Goal: Information Seeking & Learning: Check status

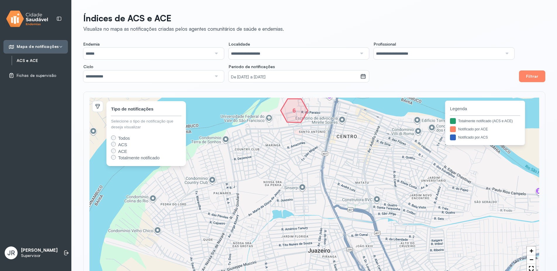
click at [35, 59] on link "ACS e ACE" at bounding box center [42, 60] width 51 height 5
click at [26, 62] on link "ACS e ACE" at bounding box center [42, 60] width 51 height 5
click at [32, 77] on span "Fichas de supervisão" at bounding box center [37, 75] width 40 height 5
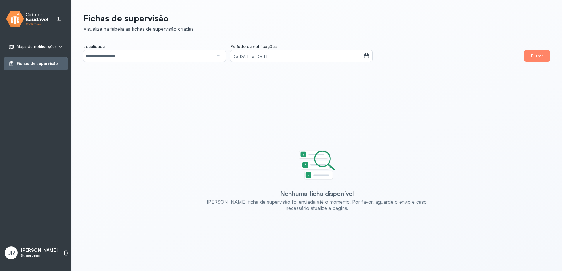
click at [35, 46] on span "Mapa de notificações" at bounding box center [37, 46] width 40 height 5
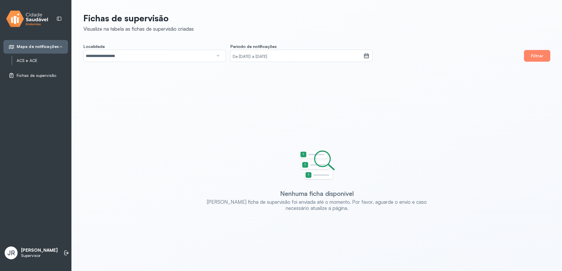
click at [34, 58] on link "ACS e ACE" at bounding box center [42, 60] width 51 height 5
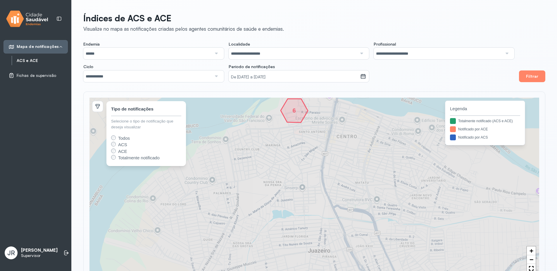
click at [30, 258] on p "Supervisor" at bounding box center [39, 255] width 37 height 5
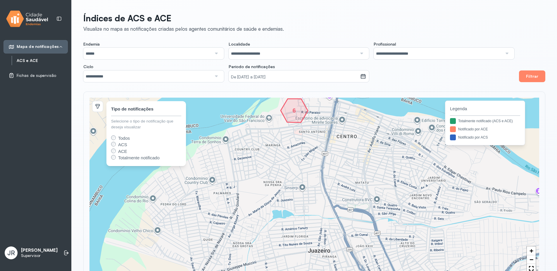
click at [11, 252] on span "JR" at bounding box center [11, 253] width 8 height 8
click at [32, 253] on p "[PERSON_NAME]" at bounding box center [39, 251] width 37 height 6
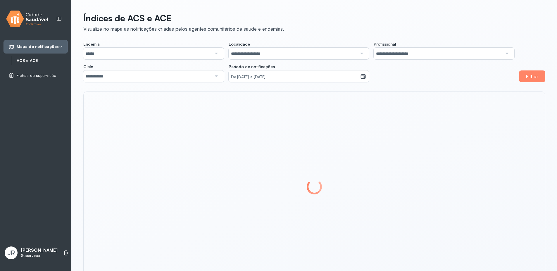
drag, startPoint x: 33, startPoint y: 259, endPoint x: 31, endPoint y: 251, distance: 7.9
click at [32, 258] on p "Supervisor" at bounding box center [39, 255] width 37 height 5
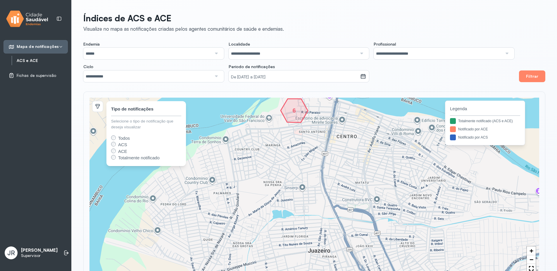
click at [29, 248] on p "[PERSON_NAME]" at bounding box center [39, 251] width 37 height 6
click at [19, 250] on div "JR Josué Rodrigues Supervisor" at bounding box center [31, 253] width 53 height 13
click at [9, 253] on span "JR" at bounding box center [11, 253] width 8 height 8
click at [33, 248] on p "[PERSON_NAME]" at bounding box center [39, 251] width 37 height 6
click at [64, 251] on icon at bounding box center [65, 253] width 3 height 5
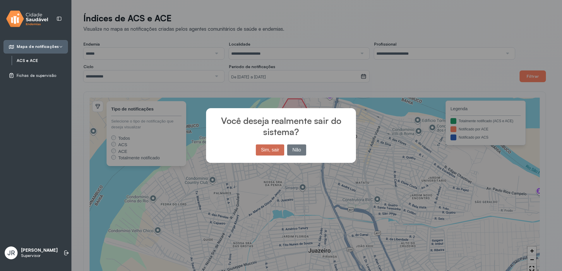
click at [279, 152] on button "Sim, sair" at bounding box center [270, 150] width 28 height 11
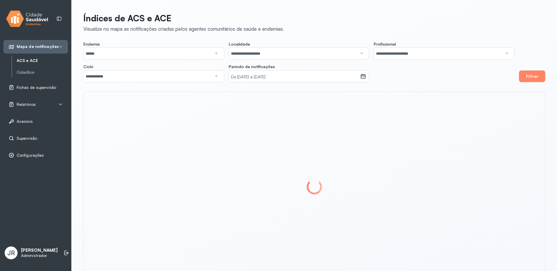
click at [32, 256] on p "Administrador" at bounding box center [39, 255] width 37 height 5
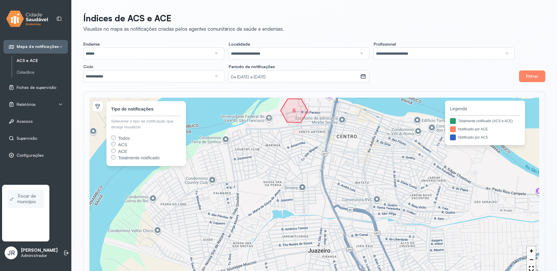
click at [27, 202] on span "Trocar de município" at bounding box center [29, 199] width 25 height 13
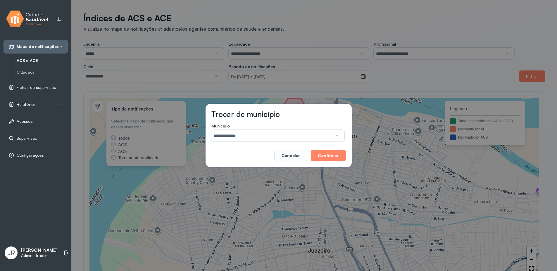
click at [247, 138] on input "**********" at bounding box center [272, 136] width 121 height 12
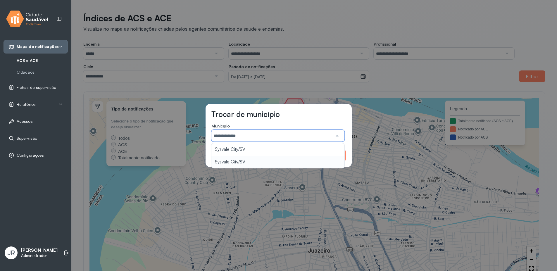
click at [243, 162] on div "**********" at bounding box center [279, 136] width 146 height 64
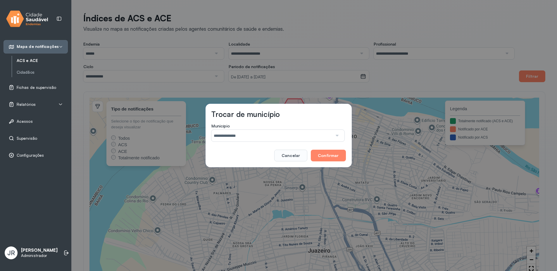
click at [256, 137] on input "**********" at bounding box center [272, 136] width 121 height 12
click at [238, 160] on div "**********" at bounding box center [279, 136] width 146 height 64
click at [320, 158] on button "Confirmar" at bounding box center [328, 156] width 35 height 12
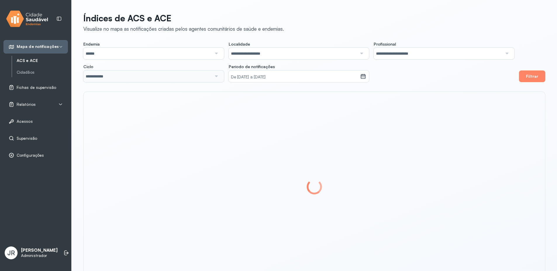
click at [32, 250] on p "[PERSON_NAME]" at bounding box center [39, 251] width 37 height 6
click at [30, 256] on p "Administrador" at bounding box center [39, 255] width 37 height 5
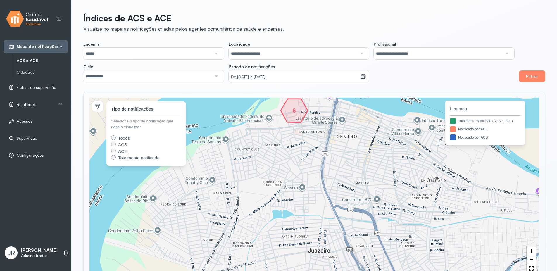
click at [34, 253] on p "[PERSON_NAME]" at bounding box center [39, 251] width 37 height 6
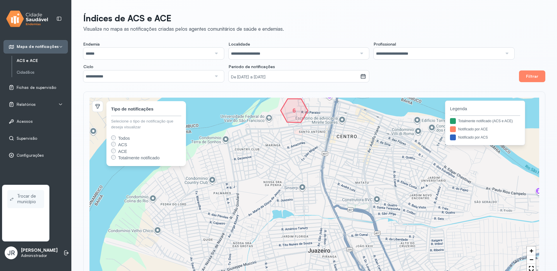
click at [28, 203] on span "Trocar de município" at bounding box center [29, 199] width 25 height 13
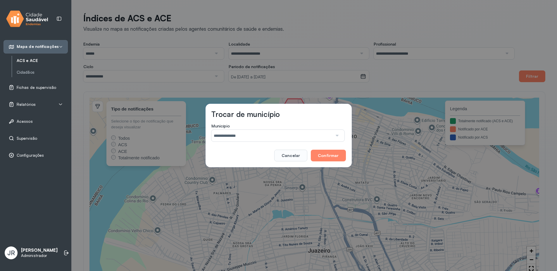
click at [233, 136] on input "**********" at bounding box center [272, 136] width 121 height 12
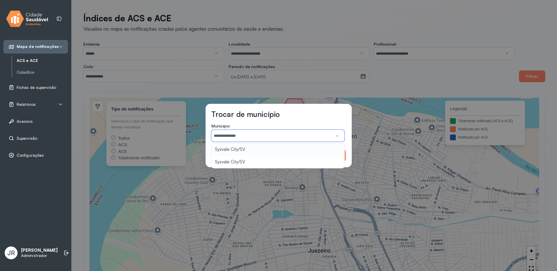
click at [229, 149] on div "**********" at bounding box center [279, 136] width 146 height 64
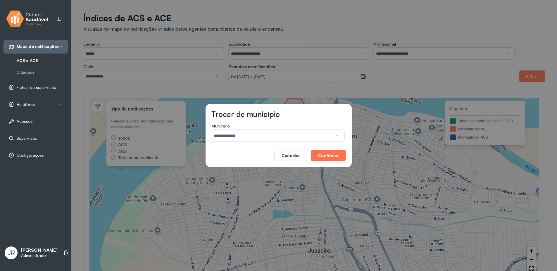
click at [326, 153] on button "Confirmar" at bounding box center [328, 156] width 35 height 12
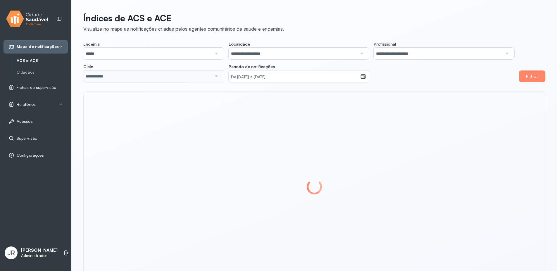
click at [48, 203] on div "Mapa de notificações ACS e ACE Cidadãos Fichas de supervisão Relatórios Registr…" at bounding box center [35, 135] width 71 height 271
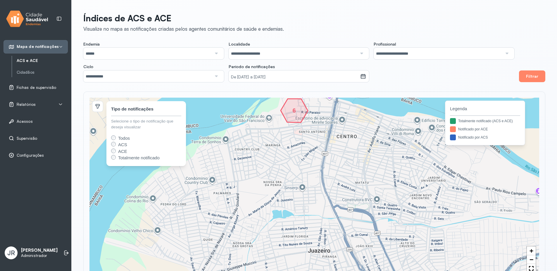
click at [20, 140] on span "Supervisão" at bounding box center [27, 138] width 20 height 5
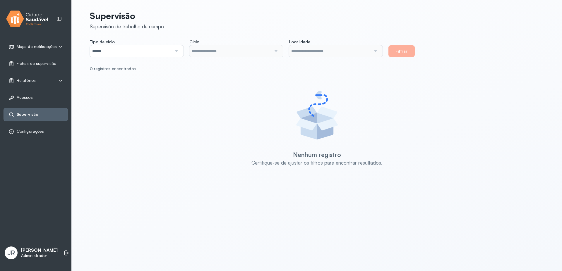
type input "**********"
click at [60, 255] on li at bounding box center [66, 253] width 13 height 13
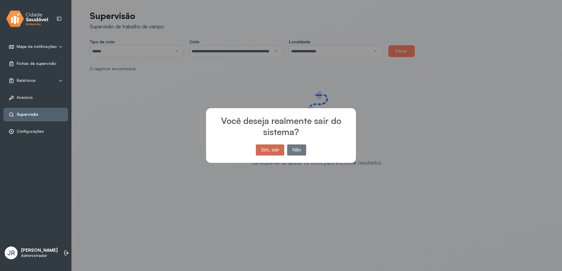
click at [269, 152] on button "Sim, sair" at bounding box center [270, 150] width 28 height 11
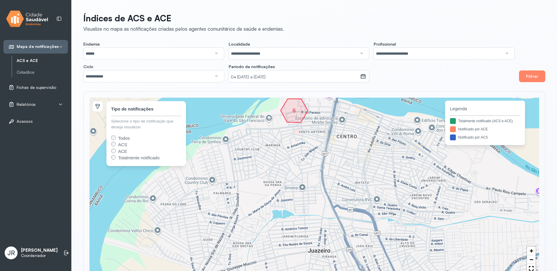
click at [32, 104] on span "Relatórios" at bounding box center [26, 104] width 19 height 5
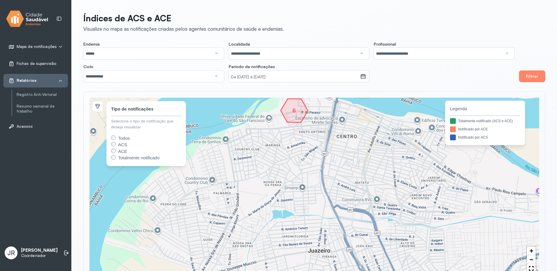
click at [37, 79] on div "Relatórios" at bounding box center [35, 81] width 54 height 6
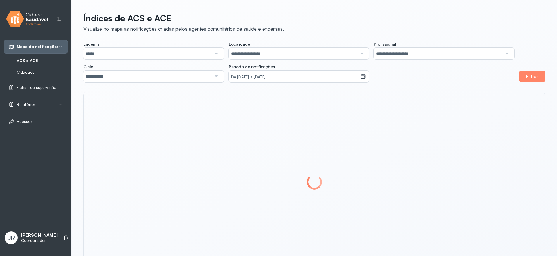
click at [31, 73] on link "Cidadãos" at bounding box center [42, 72] width 51 height 5
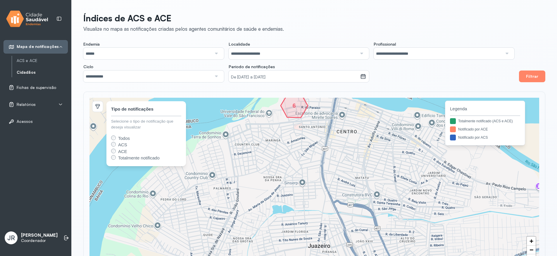
click at [25, 71] on link "Cidadãos" at bounding box center [42, 72] width 51 height 5
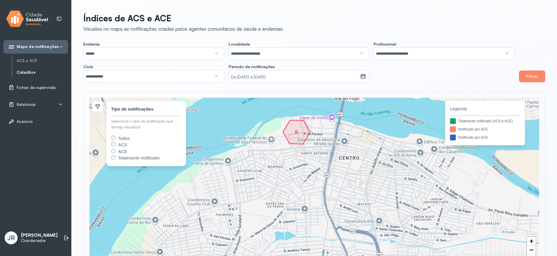
drag, startPoint x: 313, startPoint y: 122, endPoint x: 319, endPoint y: 160, distance: 38.2
click at [319, 160] on div "6 49 1 1 + − 6 49 1 1 Tipo de notificações Selecione o tipo de notificação que …" at bounding box center [315, 182] width 450 height 169
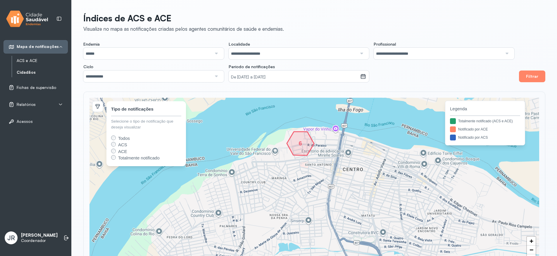
click at [31, 62] on link "ACS e ACE" at bounding box center [42, 60] width 51 height 5
click at [24, 72] on link "Cidadãos" at bounding box center [42, 72] width 51 height 5
click at [30, 61] on link "ACS e ACE" at bounding box center [42, 60] width 51 height 5
click at [31, 73] on link "Cidadãos" at bounding box center [42, 72] width 51 height 5
click at [540, 76] on button "Filtrar" at bounding box center [532, 77] width 26 height 12
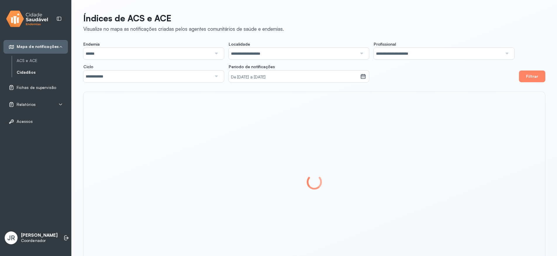
click at [28, 73] on link "Cidadãos" at bounding box center [42, 72] width 51 height 5
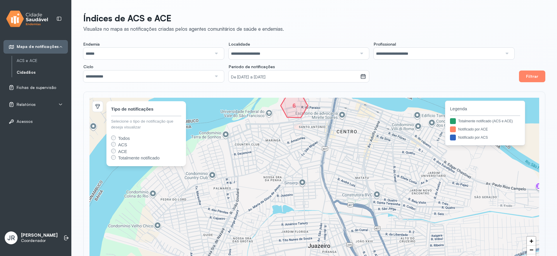
click at [28, 73] on link "Cidadãos" at bounding box center [42, 72] width 51 height 5
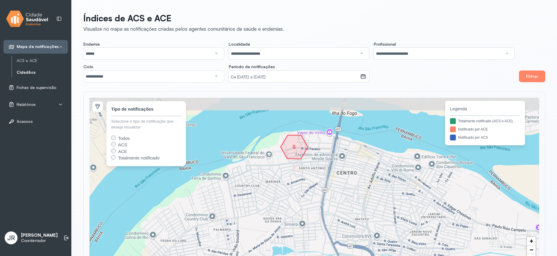
drag, startPoint x: 307, startPoint y: 131, endPoint x: 307, endPoint y: 170, distance: 38.6
click at [307, 172] on div "6 49 1 1 + − 6 49 1 1 Tipo de notificações Selecione o tipo de notificação que …" at bounding box center [315, 182] width 450 height 169
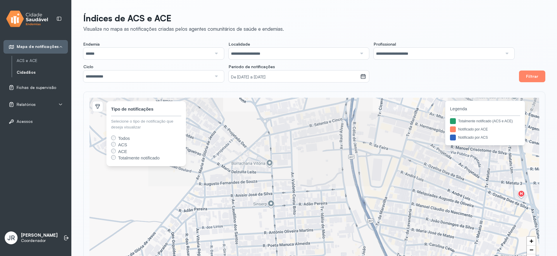
drag, startPoint x: 282, startPoint y: 150, endPoint x: 314, endPoint y: 244, distance: 99.0
click at [314, 244] on div "+ − Tipo de notificações Selecione o tipo de notificação que deseja visualizar …" at bounding box center [315, 182] width 450 height 169
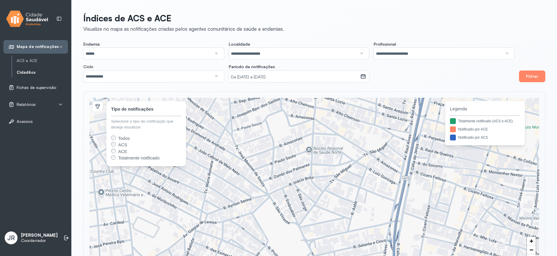
drag, startPoint x: 323, startPoint y: 193, endPoint x: 339, endPoint y: 243, distance: 53.0
click at [339, 243] on div "+ − Tipo de notificações Selecione o tipo de notificação que deseja visualizar …" at bounding box center [315, 182] width 450 height 169
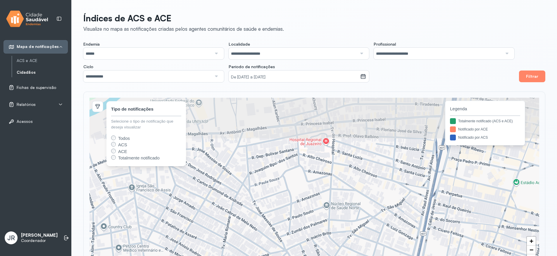
drag, startPoint x: 338, startPoint y: 164, endPoint x: 356, endPoint y: 235, distance: 72.7
click at [356, 235] on div "+ − Tipo de notificações Selecione o tipo de notificação que deseja visualizar …" at bounding box center [315, 182] width 450 height 169
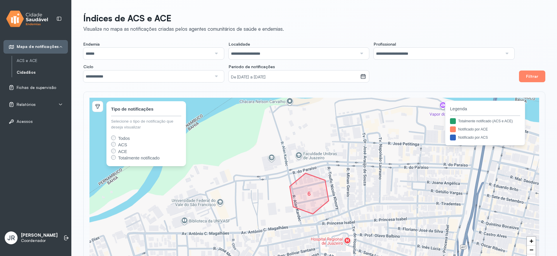
drag, startPoint x: 327, startPoint y: 181, endPoint x: 322, endPoint y: 171, distance: 10.5
click at [324, 175] on div "6 + − 6 Tipo de notificações Selecione o tipo de notificação que deseja visuali…" at bounding box center [315, 182] width 450 height 169
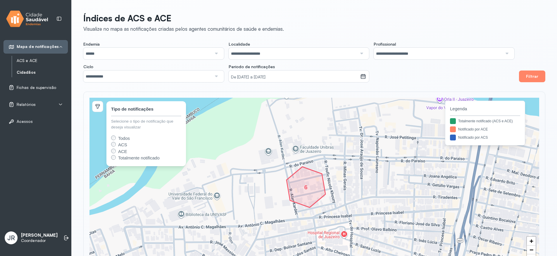
click at [26, 61] on link "ACS e ACE" at bounding box center [42, 60] width 51 height 5
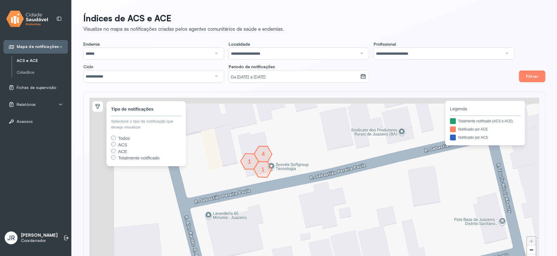
drag, startPoint x: 262, startPoint y: 159, endPoint x: 289, endPoint y: 176, distance: 31.6
click at [289, 176] on div "1 1 4 + − 4 1 1 Tipo de notificações Selecione o tipo de notificação que deseja…" at bounding box center [315, 182] width 450 height 169
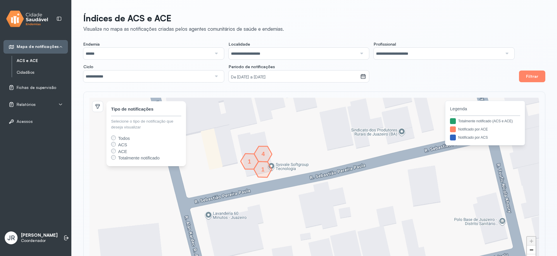
click at [30, 73] on link "Cidadãos" at bounding box center [42, 72] width 51 height 5
click at [30, 87] on span "Fichas de supervisão" at bounding box center [37, 87] width 40 height 5
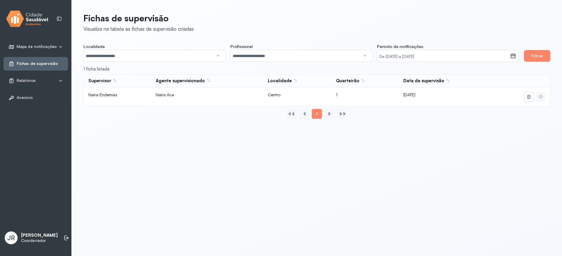
click at [27, 82] on span "Relatórios" at bounding box center [26, 80] width 19 height 5
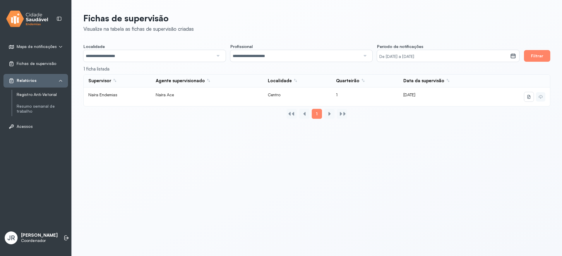
click at [26, 94] on link "Registro Anti-Vetorial" at bounding box center [42, 94] width 51 height 5
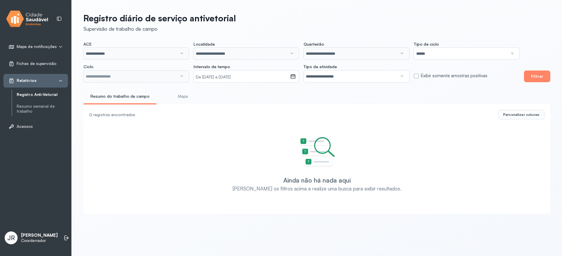
type input "**********"
click at [547, 75] on button "Filtrar" at bounding box center [537, 77] width 26 height 12
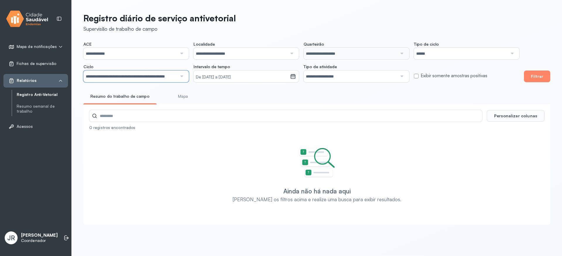
click at [171, 78] on input "**********" at bounding box center [130, 77] width 94 height 12
click at [146, 92] on div "**********" at bounding box center [317, 117] width 490 height 234
click at [155, 76] on input "**********" at bounding box center [130, 77] width 94 height 12
click at [249, 77] on small "De [DATE] a [DATE]" at bounding box center [242, 77] width 92 height 6
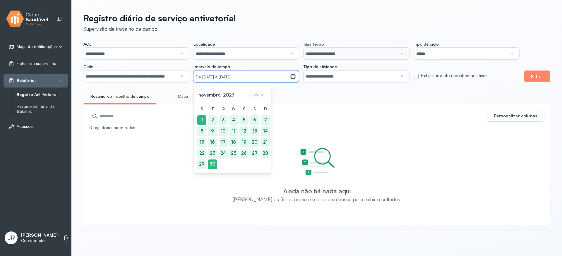
click at [257, 94] on icon at bounding box center [255, 94] width 9 height 9
click at [222, 95] on span "novembro" at bounding box center [229, 95] width 14 height 8
click at [255, 93] on icon at bounding box center [255, 94] width 9 height 9
drag, startPoint x: 231, startPoint y: 133, endPoint x: 260, endPoint y: 134, distance: 29.0
click at [260, 134] on div "S T Q Q S S D 1 2 3 4 5 6 7 8 9 10 11 12 13 14 15 16 17 18 19 20 21 22 23 24 25…" at bounding box center [232, 136] width 70 height 65
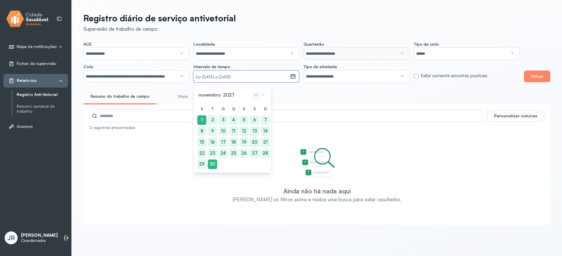
click at [257, 95] on icon at bounding box center [256, 95] width 4 height 2
click at [263, 95] on icon at bounding box center [263, 95] width 4 height 2
click at [291, 99] on div "Resumo do trabalho de campo Mapa" at bounding box center [316, 98] width 467 height 13
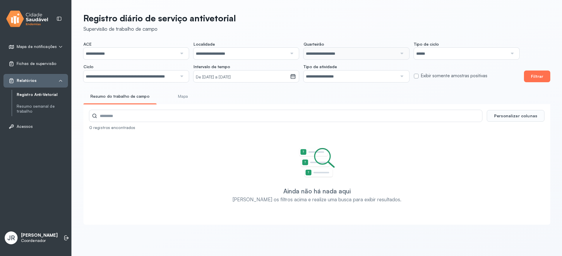
click at [536, 79] on button "Filtrar" at bounding box center [537, 77] width 26 height 12
click at [182, 95] on link "Mapa" at bounding box center [182, 97] width 43 height 10
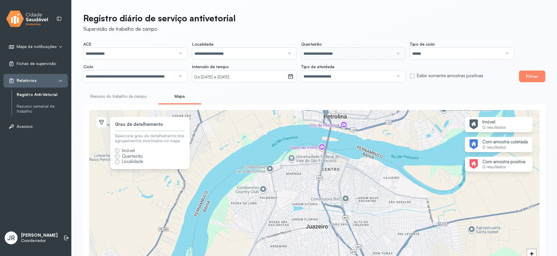
click at [125, 98] on link "Resumo do trabalho de campo" at bounding box center [118, 97] width 70 height 10
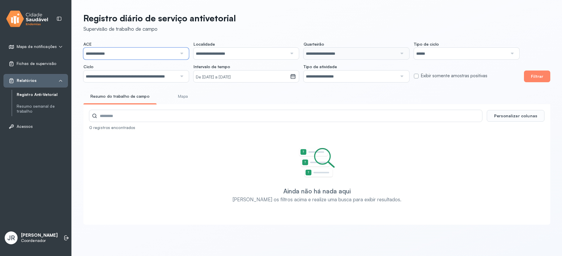
click at [168, 53] on input "**********" at bounding box center [130, 54] width 94 height 12
click at [133, 56] on input "**********" at bounding box center [130, 54] width 94 height 12
click at [121, 79] on div "**********" at bounding box center [301, 62] width 436 height 41
click at [60, 236] on li at bounding box center [66, 237] width 13 height 13
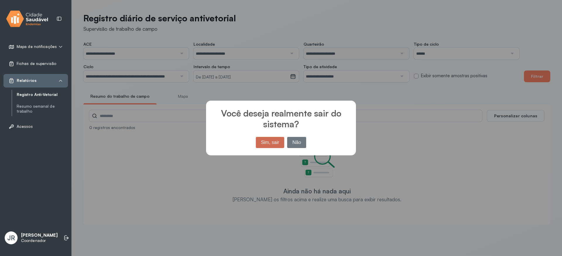
click at [273, 143] on button "Sim, sair" at bounding box center [270, 142] width 28 height 11
